Goal: Information Seeking & Learning: Learn about a topic

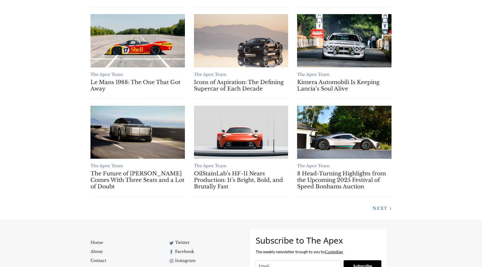
scroll to position [412, 0]
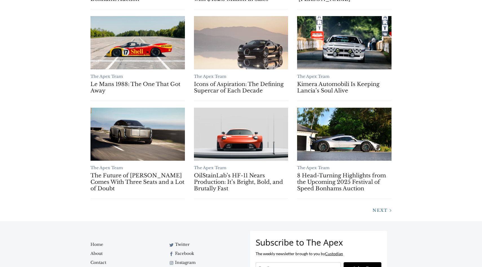
click at [379, 213] on link "Next" at bounding box center [379, 210] width 23 height 6
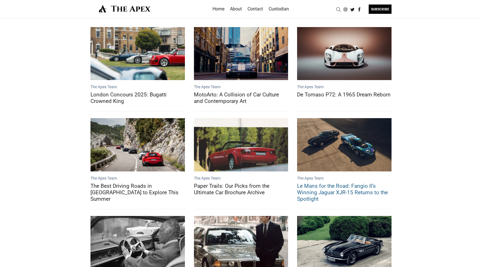
click at [334, 154] on link "Le Mans for the Road: Fangio II’s Winning Jaguar XJR-15 Returns to the Spotlight" at bounding box center [344, 144] width 94 height 53
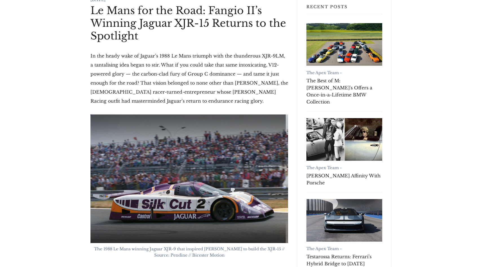
click at [207, 145] on img at bounding box center [188, 178] width 197 height 128
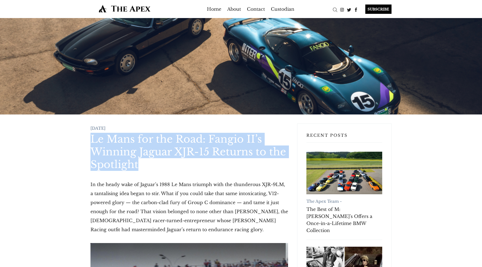
drag, startPoint x: 88, startPoint y: 139, endPoint x: 147, endPoint y: 169, distance: 66.5
copy h1 "Le Mans for the Road: Fangio II’s Winning Jaguar XJR-15 Returns to the Spotlight"
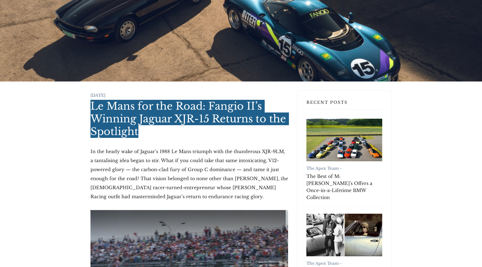
scroll to position [42, 0]
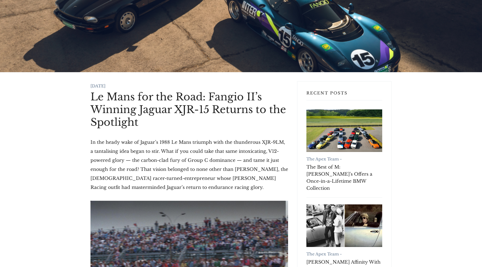
click at [90, 150] on p "In the heady wake of Jaguar’s 1988 Le Mans triumph with the thunderous XJR-9LM,…" at bounding box center [188, 164] width 197 height 54
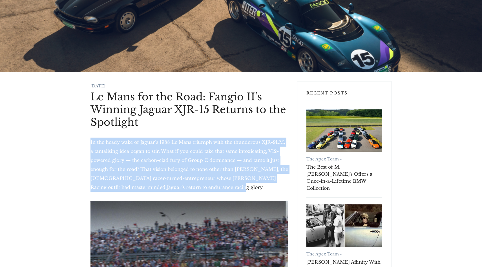
drag, startPoint x: 90, startPoint y: 141, endPoint x: 202, endPoint y: 194, distance: 123.9
copy p "In the heady wake of Jaguar’s 1988 Le Mans triumph with the thunderous XJR-9LM,…"
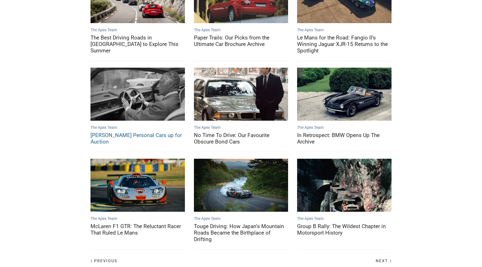
scroll to position [179, 0]
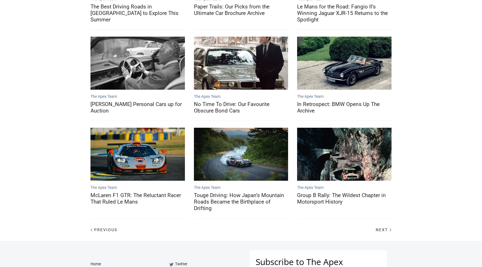
click at [382, 231] on div "Next" at bounding box center [318, 229] width 155 height 9
click at [380, 227] on span "Next" at bounding box center [381, 229] width 12 height 5
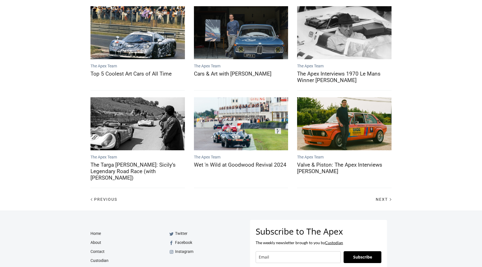
scroll to position [210, 0]
click at [379, 197] on span "Next" at bounding box center [381, 199] width 12 height 5
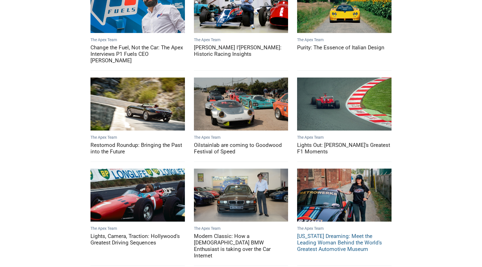
scroll to position [174, 0]
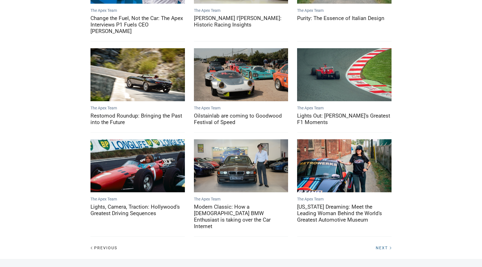
click at [381, 245] on span "Next" at bounding box center [381, 247] width 12 height 5
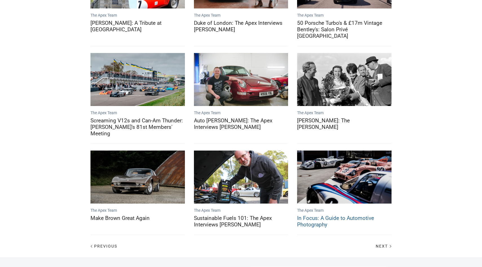
scroll to position [170, 0]
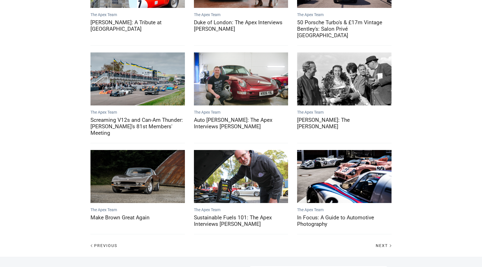
click at [380, 236] on div "The Apex Team Dot Two: Porsche 911s mid-generation evolution The Apex Team [PER…" at bounding box center [241, 52] width 482 height 408
click at [379, 243] on span "Next" at bounding box center [381, 245] width 12 height 5
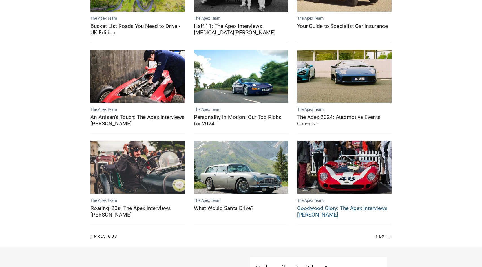
scroll to position [167, 0]
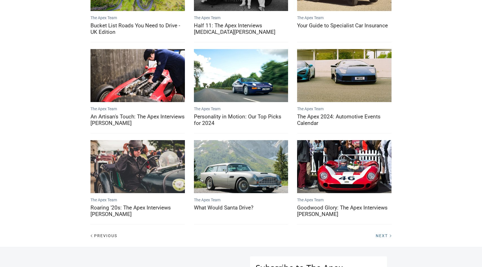
click at [380, 233] on span "Next" at bounding box center [381, 235] width 12 height 5
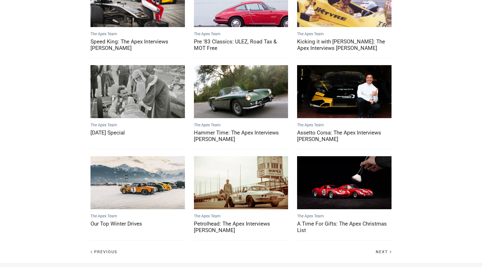
scroll to position [144, 0]
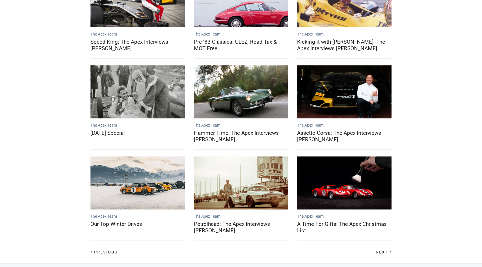
click at [387, 255] on div "Next" at bounding box center [318, 251] width 155 height 9
click at [385, 252] on span "Next" at bounding box center [381, 252] width 12 height 5
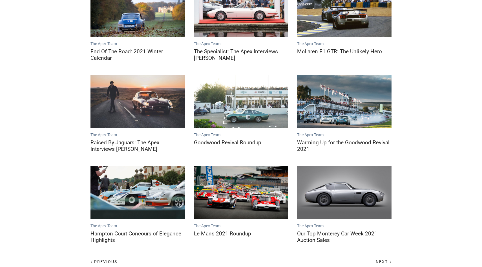
scroll to position [134, 0]
click at [379, 259] on span "Next" at bounding box center [381, 261] width 12 height 5
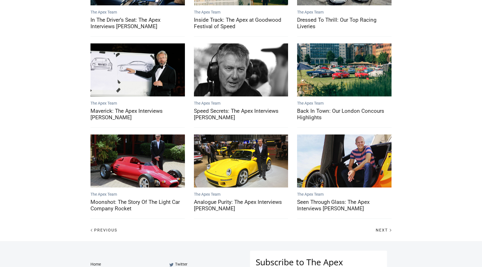
scroll to position [166, 0]
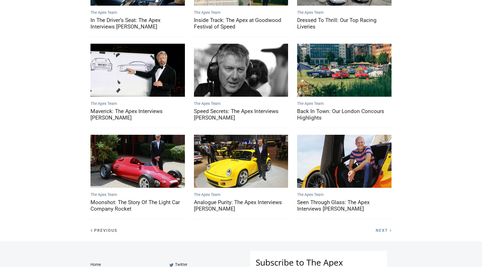
click at [375, 230] on link "Next" at bounding box center [381, 229] width 20 height 5
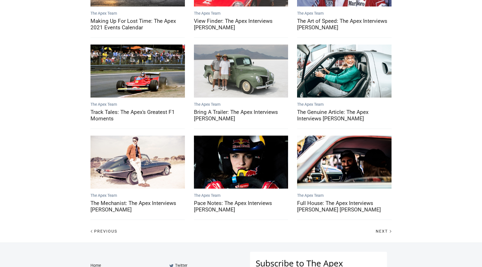
scroll to position [165, 0]
click at [380, 230] on span "Next" at bounding box center [381, 231] width 12 height 5
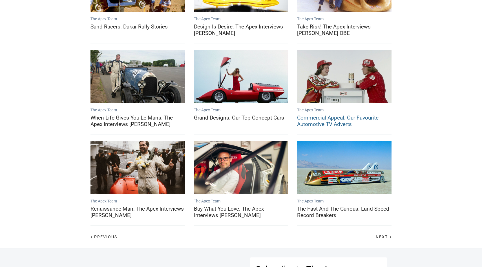
scroll to position [161, 0]
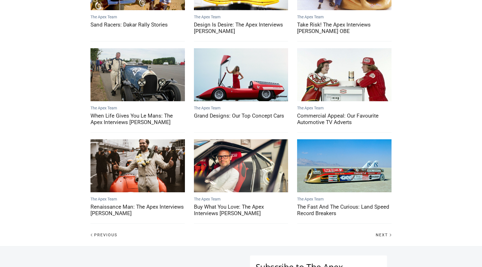
click at [378, 239] on div "The Apex Team Hot Wheels: Our Favourite Police Cars The Apex Team The Ultimate …" at bounding box center [241, 51] width 482 height 389
click at [378, 236] on div "Next" at bounding box center [318, 234] width 155 height 9
click at [378, 234] on span "Next" at bounding box center [381, 234] width 12 height 5
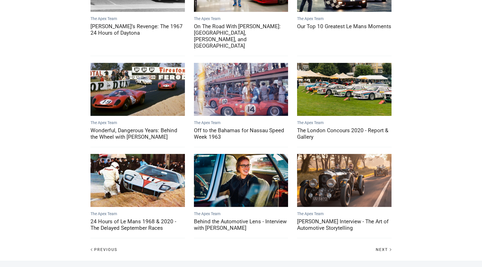
scroll to position [159, 0]
click at [385, 247] on span "Next" at bounding box center [381, 249] width 12 height 5
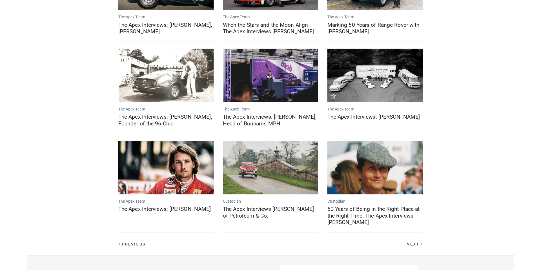
scroll to position [161, 0]
